Goal: Transaction & Acquisition: Purchase product/service

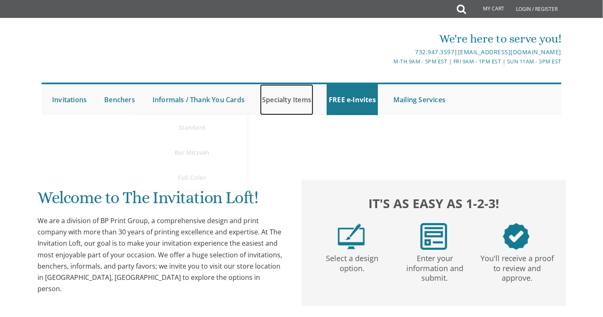
click at [285, 99] on link "Specialty Items" at bounding box center [286, 99] width 53 height 31
click at [282, 100] on link "Specialty Items" at bounding box center [286, 99] width 53 height 31
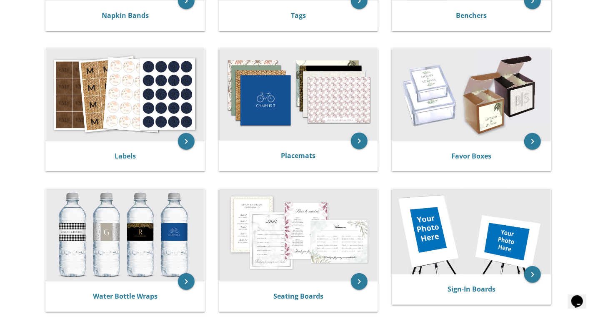
scroll to position [292, 0]
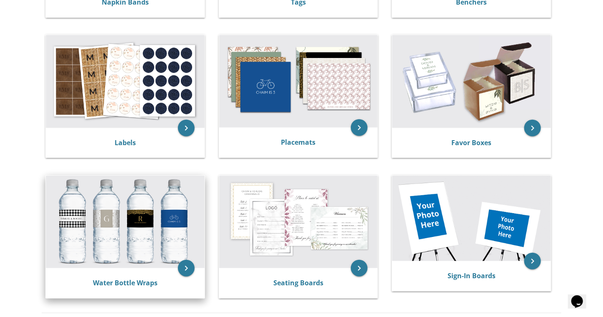
click at [157, 226] on img at bounding box center [125, 221] width 159 height 92
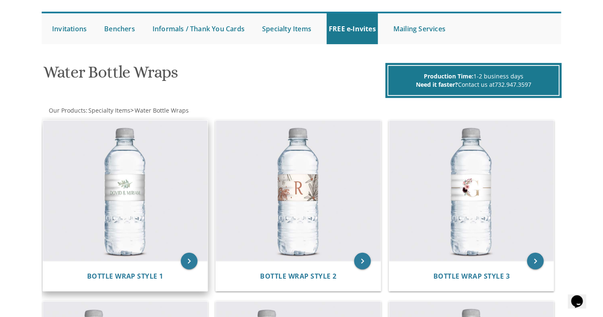
scroll to position [83, 0]
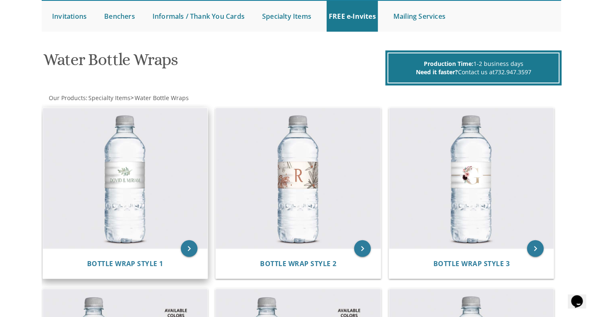
click at [140, 187] on img at bounding box center [125, 178] width 165 height 141
